Goal: Submit feedback/report problem

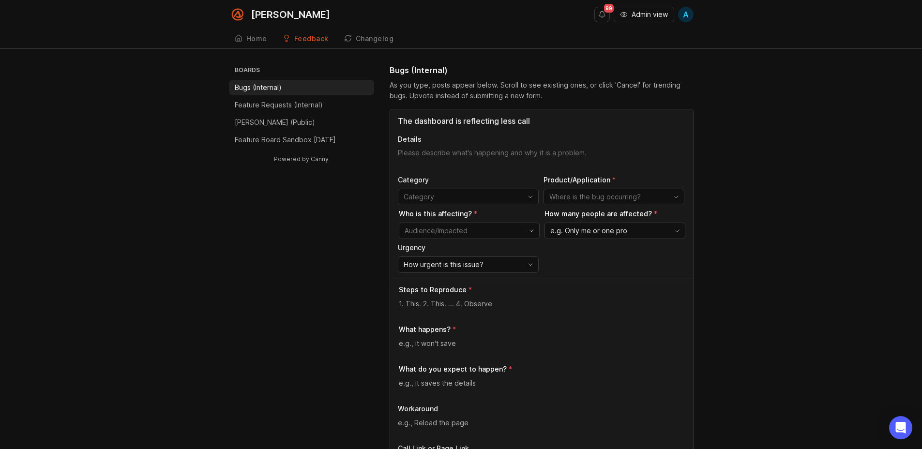
type input "The dashboard is reflecting less call"
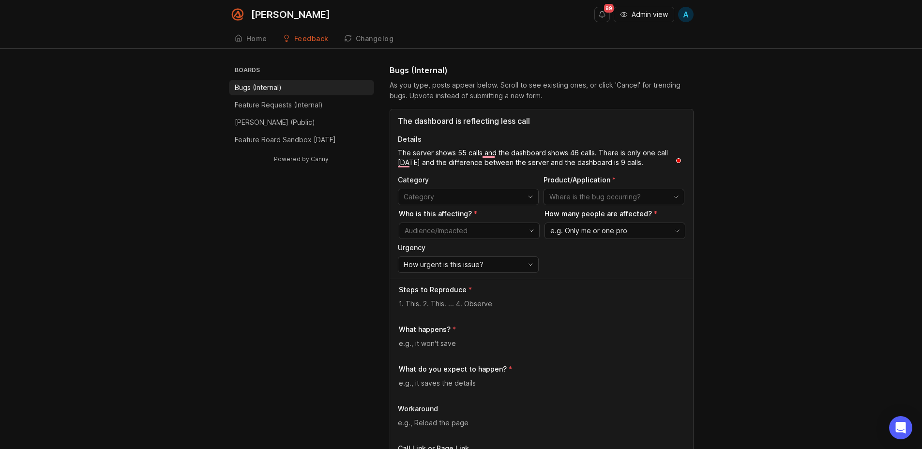
type textarea "The server shows 55 calls and the dashboard shows 46 calls. There is only one c…"
click at [597, 194] on input "toggle menu" at bounding box center [608, 197] width 118 height 11
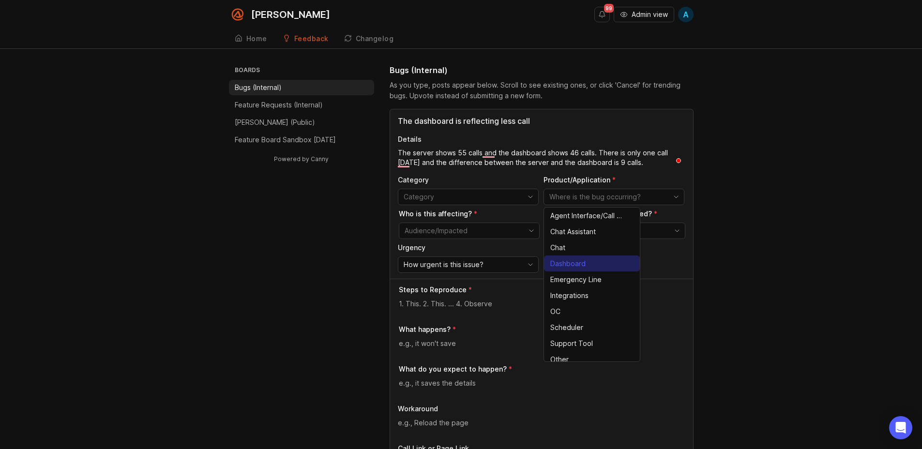
click at [575, 262] on span "Dashboard" at bounding box center [567, 263] width 35 height 11
type input "Dashboard"
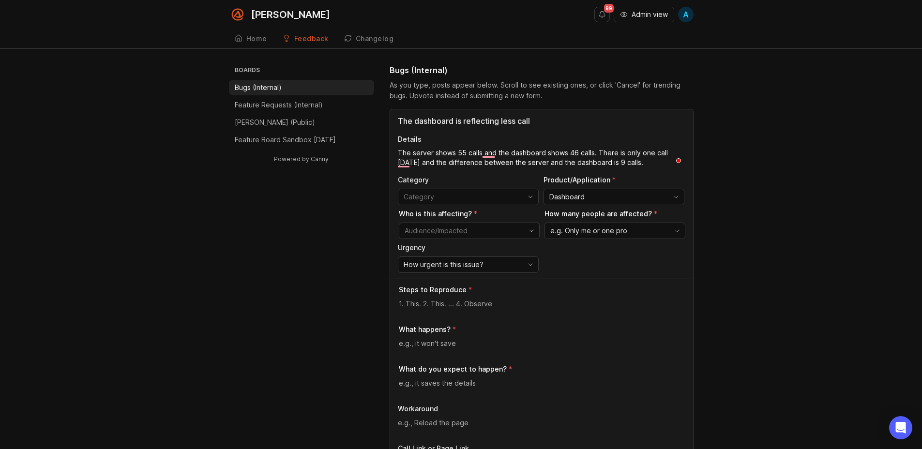
click at [469, 232] on input "toggle menu" at bounding box center [463, 230] width 118 height 11
click at [475, 283] on span "Pros - Single (External)" at bounding box center [441, 281] width 73 height 11
type input "Pros - Single (External)"
click at [605, 234] on span "e.g. Only me or one pro" at bounding box center [588, 230] width 77 height 11
click at [600, 254] on span "Only me or one pro" at bounding box center [582, 249] width 62 height 11
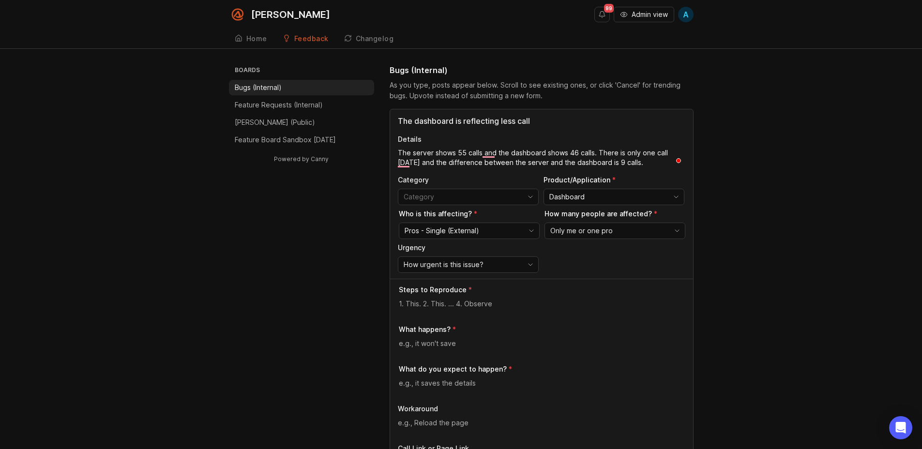
click at [512, 264] on div "How urgent is this issue?" at bounding box center [460, 264] width 124 height 15
click at [442, 318] on li "Normal" at bounding box center [446, 315] width 96 height 16
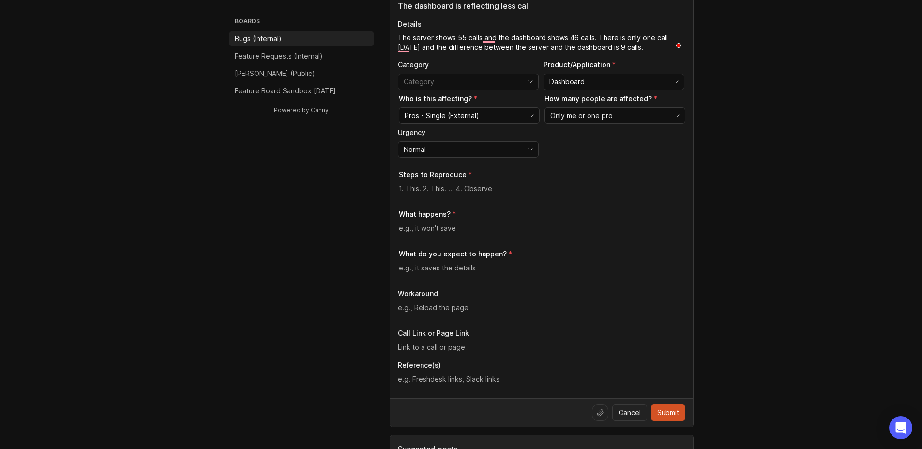
scroll to position [118, 0]
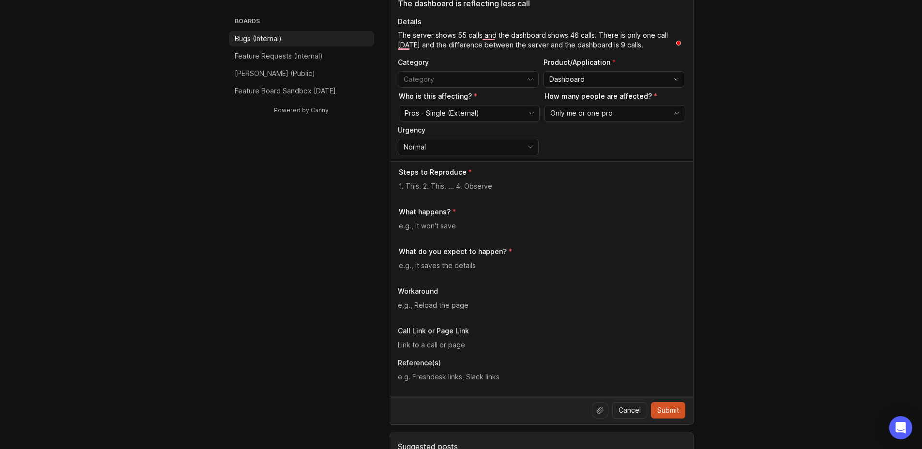
click at [448, 187] on textarea at bounding box center [542, 186] width 286 height 11
type textarea "Login in to the dashboard"
type textarea "The call counter is wrong"
type textarea "It should show the right number of calls"
type textarea "None"
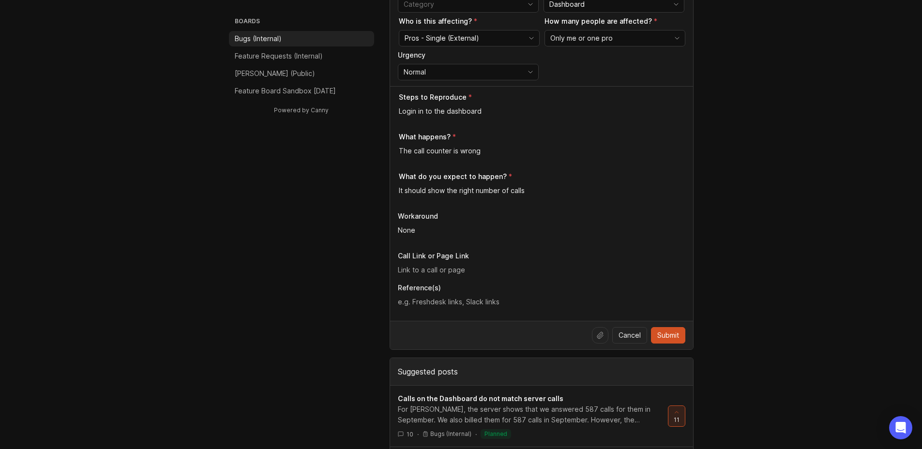
scroll to position [277, 0]
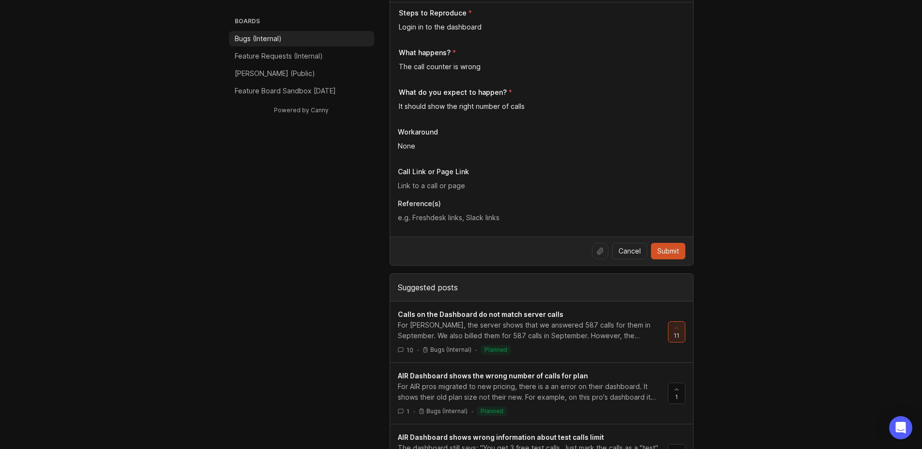
click at [597, 256] on div at bounding box center [600, 251] width 16 height 16
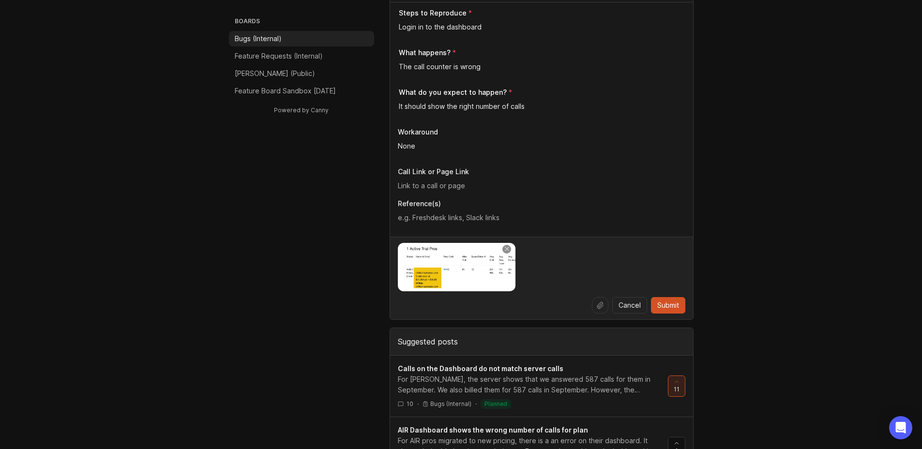
click at [599, 303] on icon at bounding box center [600, 305] width 8 height 8
click at [672, 305] on span "Submit" at bounding box center [668, 305] width 22 height 10
